Goal: Task Accomplishment & Management: Manage account settings

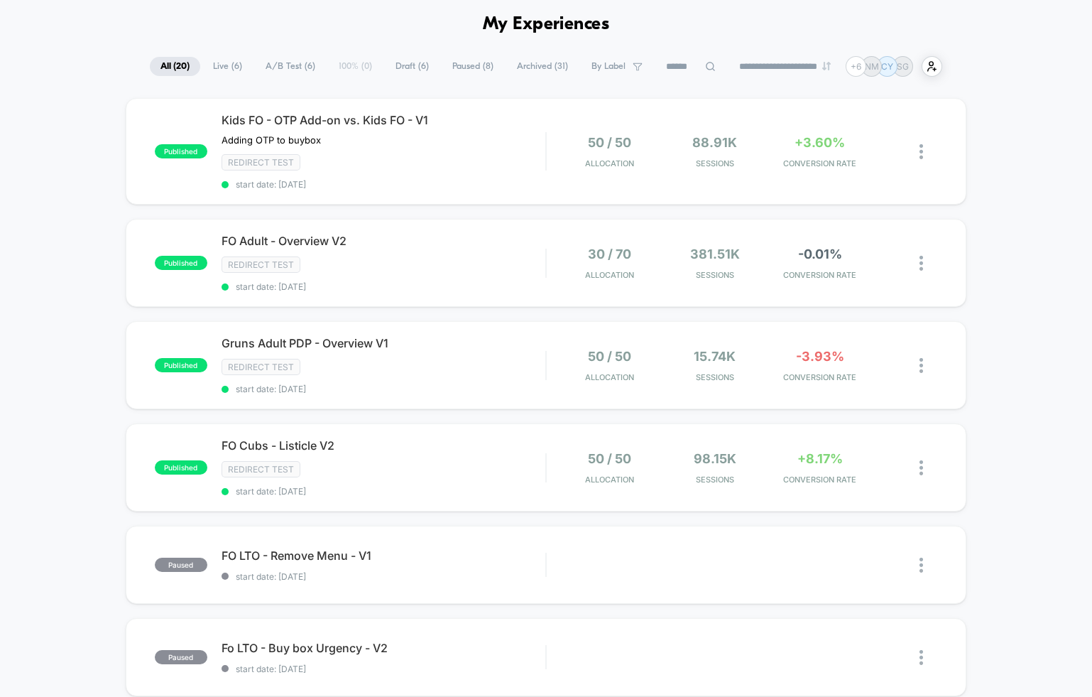
scroll to position [69, 0]
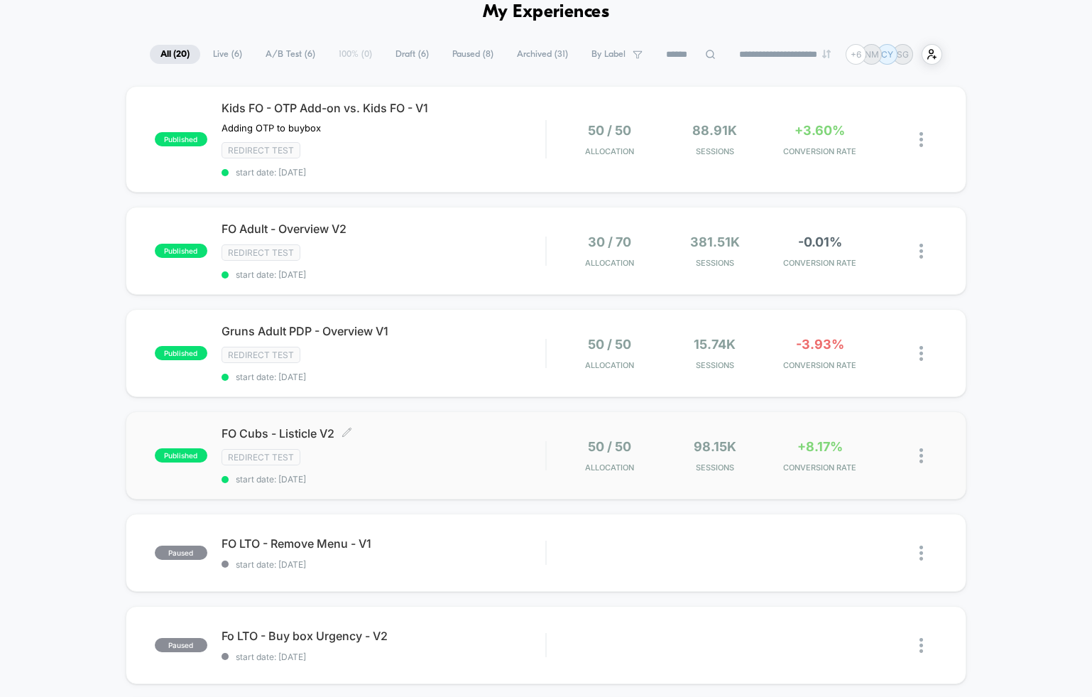
click at [479, 454] on div "Redirect Test" at bounding box center [384, 457] width 324 height 16
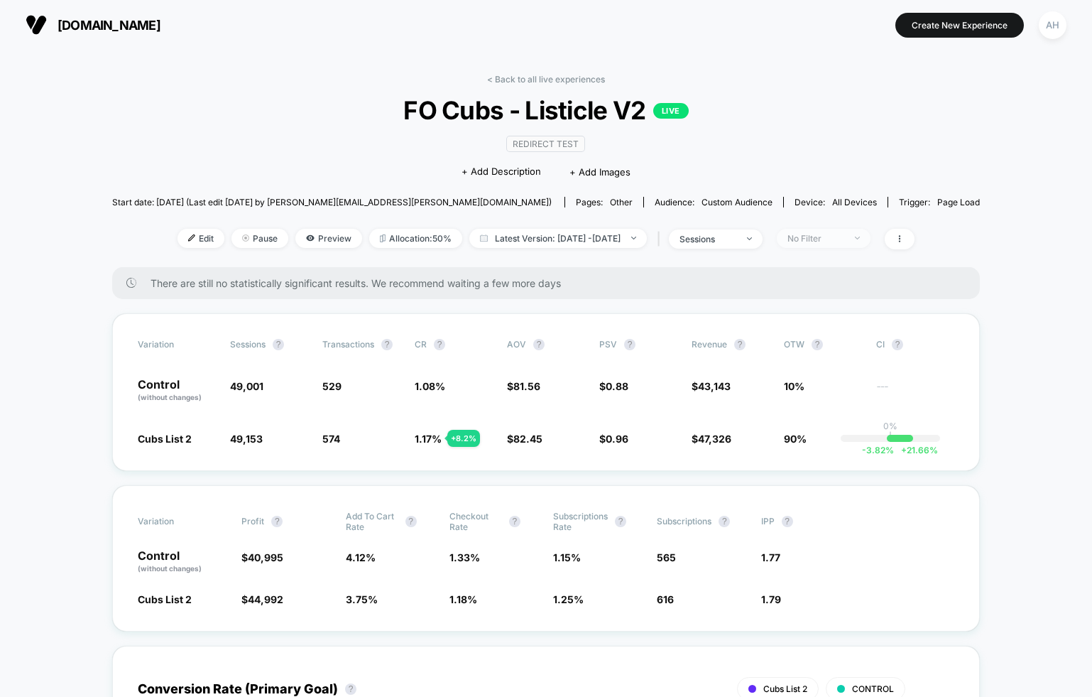
click at [816, 234] on div "No Filter" at bounding box center [815, 238] width 57 height 11
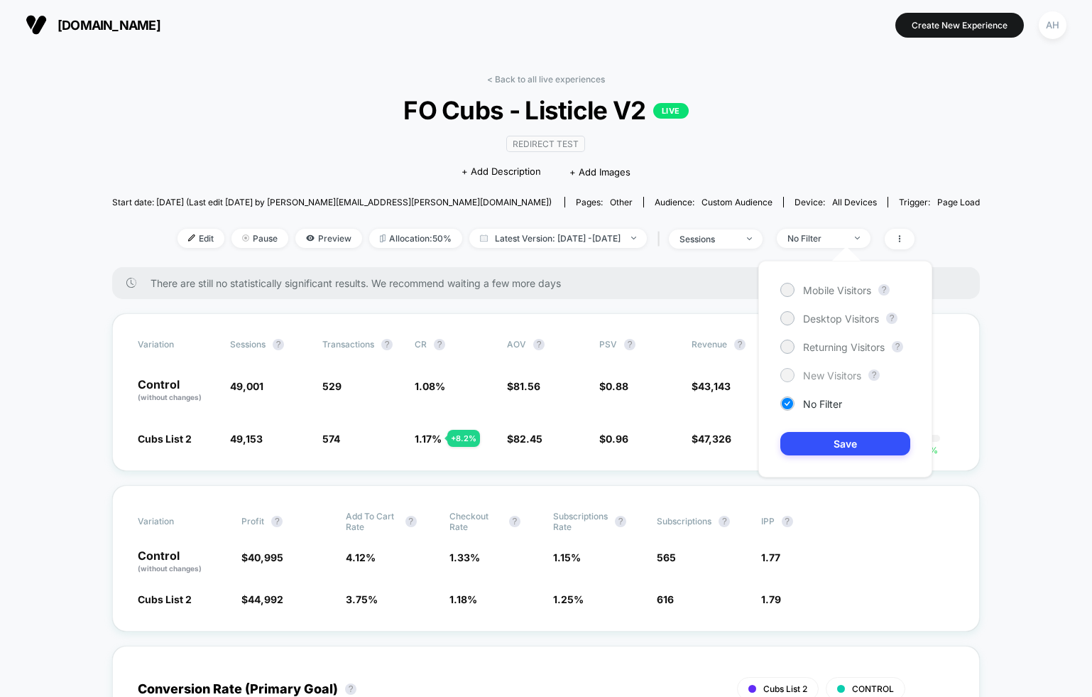
click at [819, 370] on span "New Visitors" at bounding box center [832, 375] width 58 height 12
click at [839, 444] on button "Save" at bounding box center [845, 443] width 130 height 23
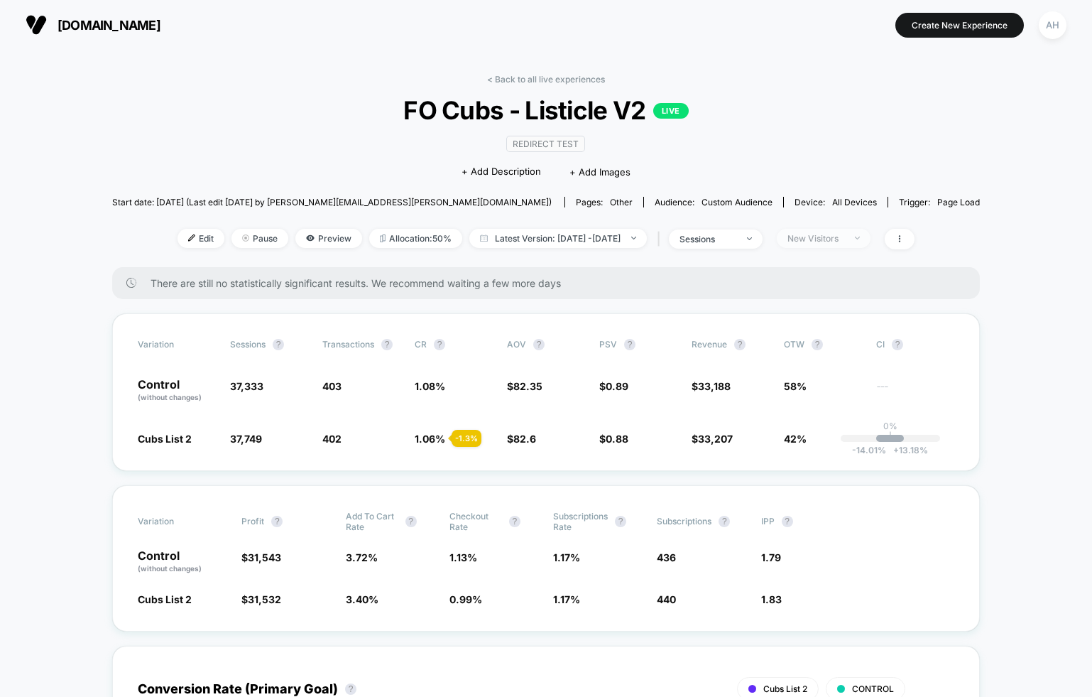
click at [838, 237] on div "New Visitors" at bounding box center [815, 238] width 57 height 11
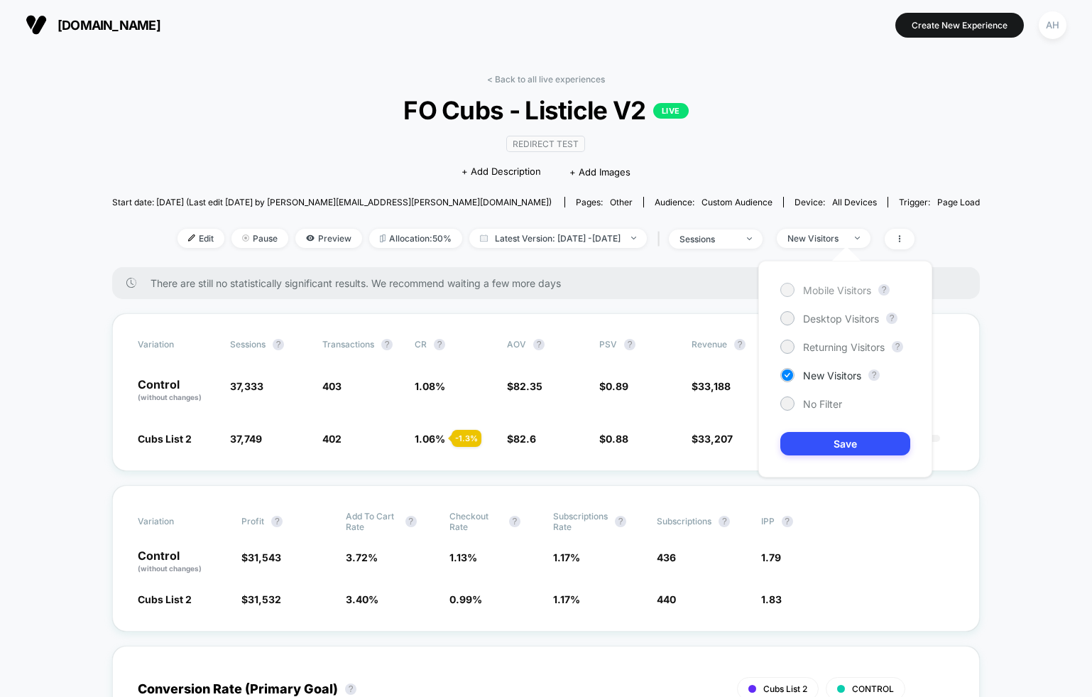
click at [817, 295] on span "Mobile Visitors" at bounding box center [837, 290] width 68 height 12
click at [844, 443] on button "Save" at bounding box center [845, 443] width 130 height 23
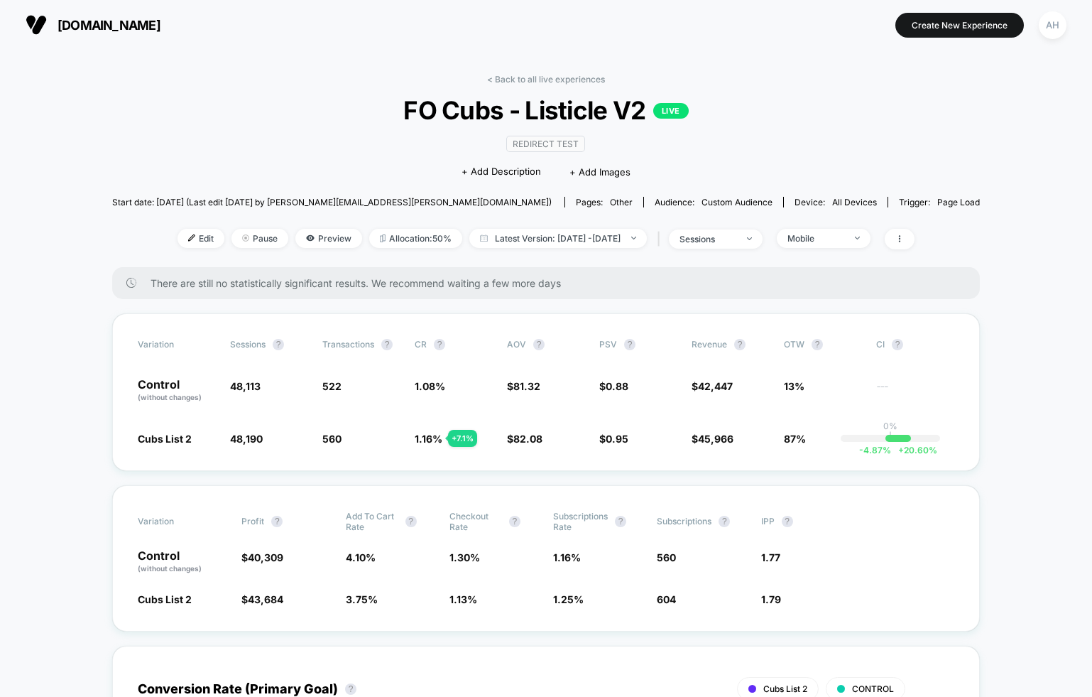
click at [545, 83] on link "< Back to all live experiences" at bounding box center [546, 79] width 118 height 11
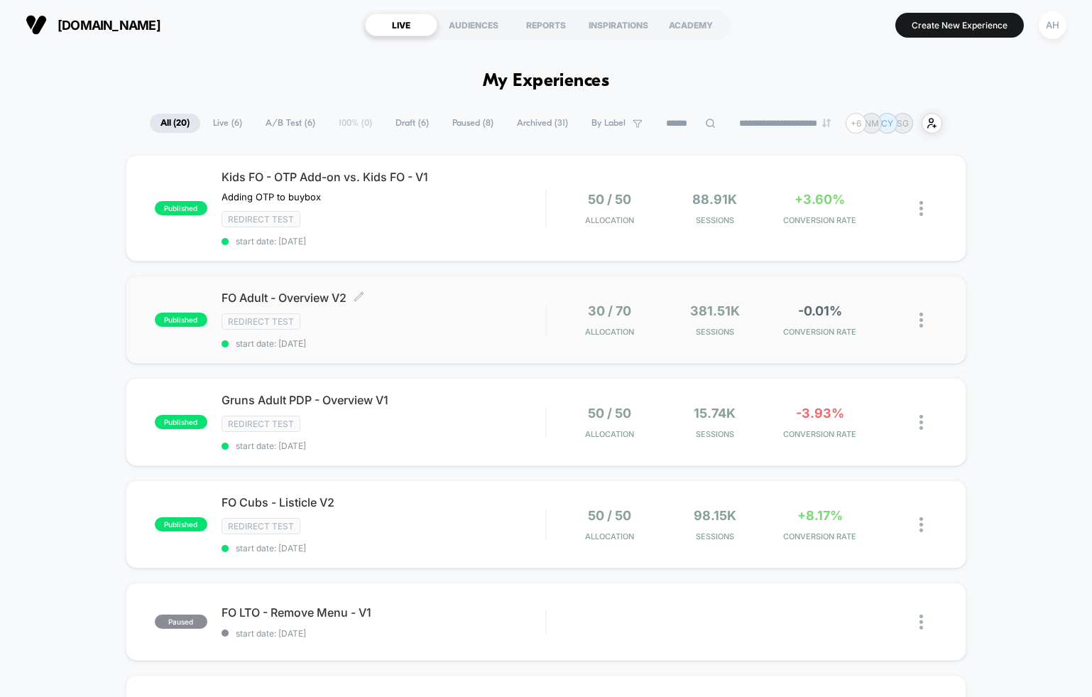
click at [496, 301] on span "FO Adult - Overview V2 Click to edit experience details" at bounding box center [384, 297] width 324 height 14
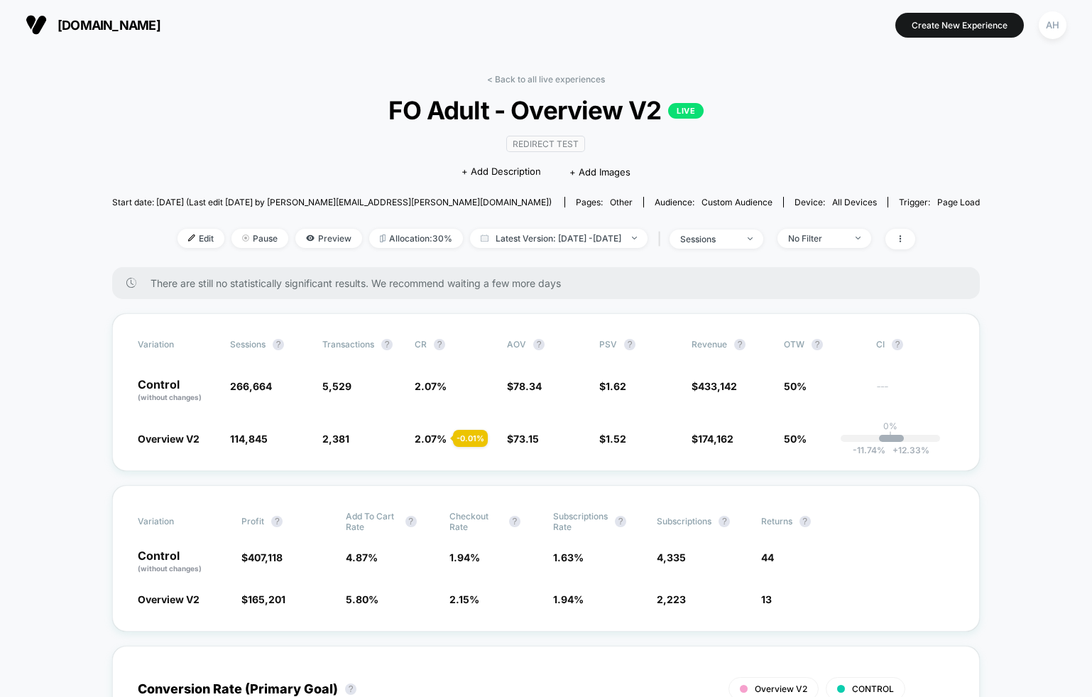
click at [533, 84] on div "< Back to all live experiences FO Adult - Overview V2 LIVE Redirect Test Click …" at bounding box center [546, 170] width 868 height 193
click at [533, 76] on link "< Back to all live experiences" at bounding box center [546, 79] width 118 height 11
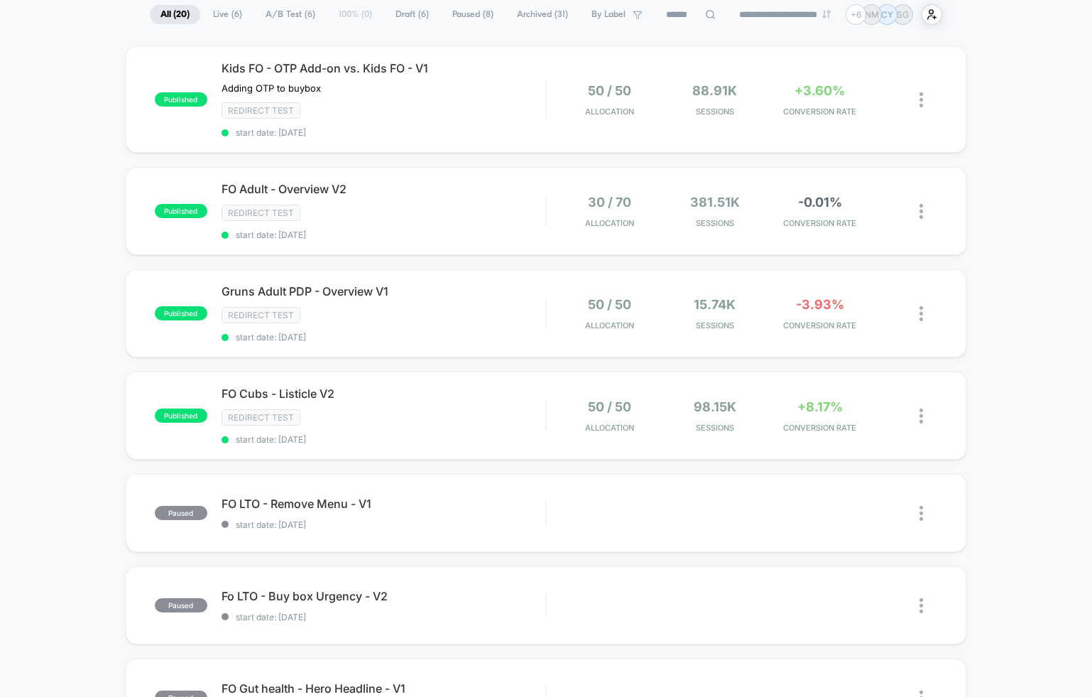
scroll to position [110, 0]
click at [493, 294] on div "Gruns Adult PDP - Overview V1 Click to edit experience details Click to edit ex…" at bounding box center [384, 312] width 324 height 58
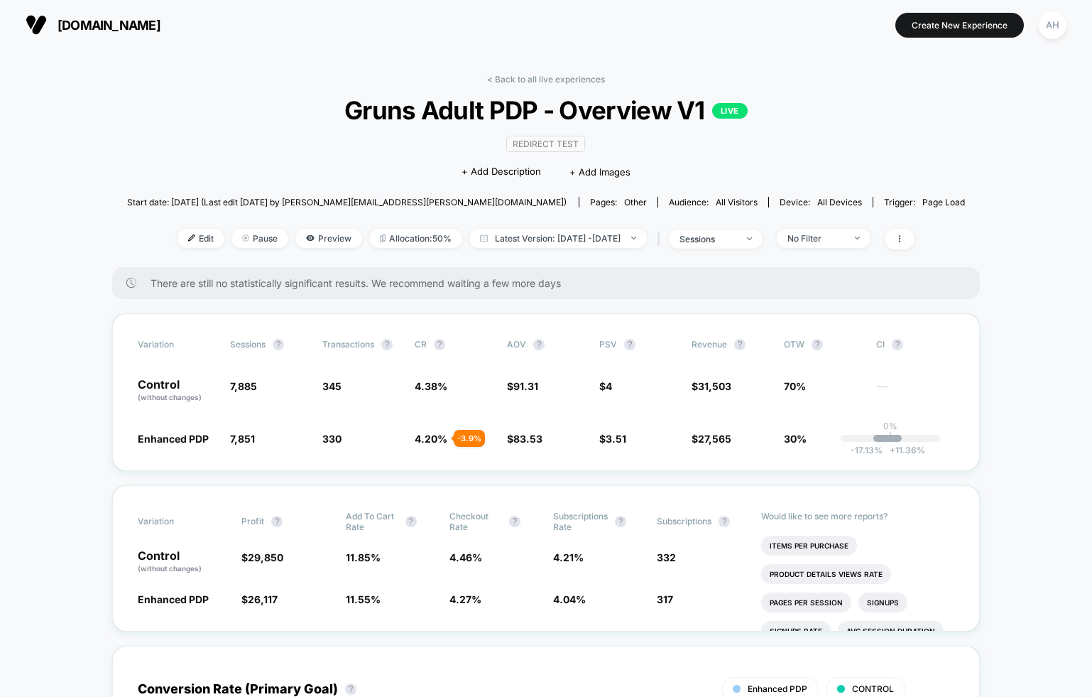
click at [537, 75] on link "< Back to all live experiences" at bounding box center [546, 79] width 118 height 11
